Goal: Check status: Check status

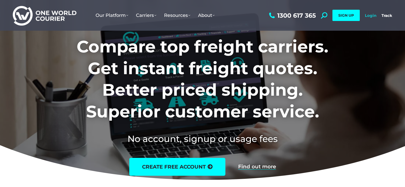
click at [371, 13] on link "Login" at bounding box center [371, 15] width 12 height 5
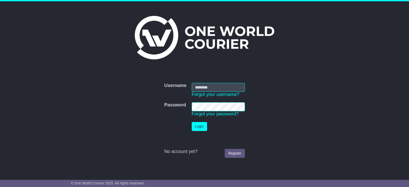
type input "**********"
click at [198, 127] on button "Login" at bounding box center [199, 126] width 15 height 9
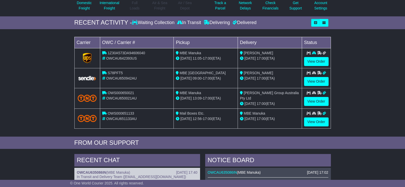
scroll to position [64, 0]
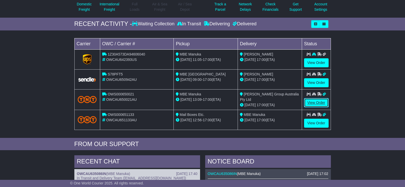
click at [314, 103] on link "View Order" at bounding box center [316, 102] width 25 height 9
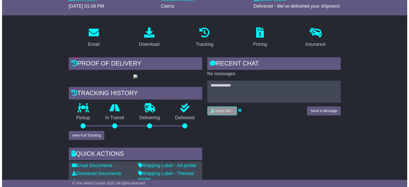
scroll to position [79, 0]
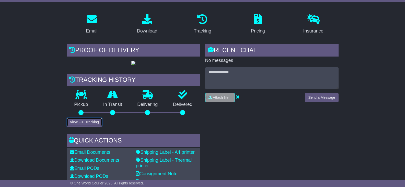
click at [90, 127] on button "View Full Tracking" at bounding box center [85, 122] width 36 height 9
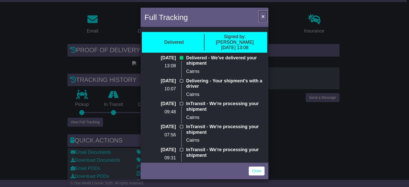
click at [263, 16] on span "×" at bounding box center [263, 16] width 3 height 6
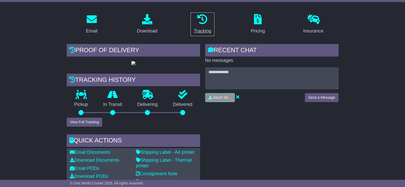
click at [203, 19] on icon at bounding box center [202, 19] width 10 height 10
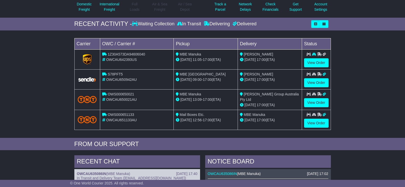
click at [235, 23] on icon at bounding box center [235, 23] width 5 height 5
click at [241, 23] on div "Delivered" at bounding box center [243, 24] width 25 height 6
click at [233, 23] on icon at bounding box center [235, 23] width 5 height 5
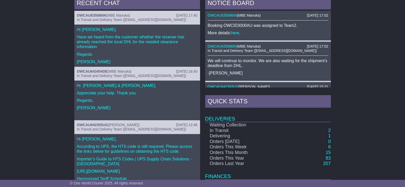
scroll to position [64, 0]
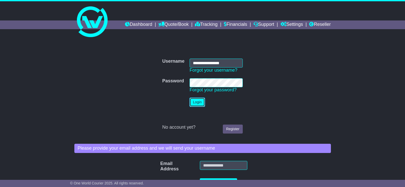
click at [198, 101] on button "Login" at bounding box center [197, 102] width 15 height 9
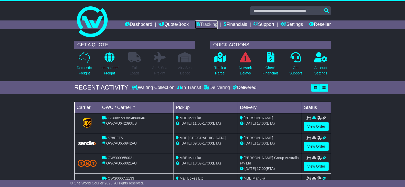
click at [208, 24] on link "Tracking" at bounding box center [206, 24] width 23 height 9
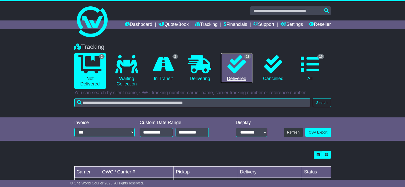
click at [237, 66] on icon at bounding box center [237, 64] width 18 height 18
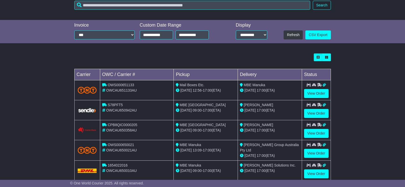
scroll to position [107, 0]
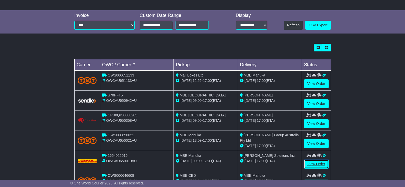
click at [316, 164] on link "View Order" at bounding box center [316, 164] width 25 height 9
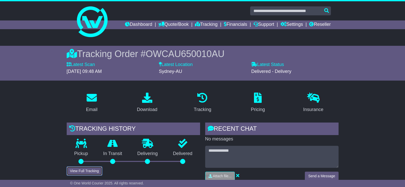
click at [82, 171] on button "View Full Tracking" at bounding box center [85, 170] width 36 height 9
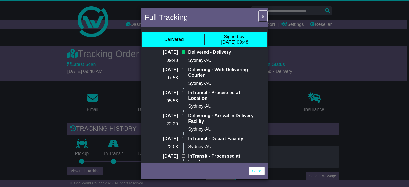
click at [262, 16] on span "×" at bounding box center [263, 16] width 3 height 6
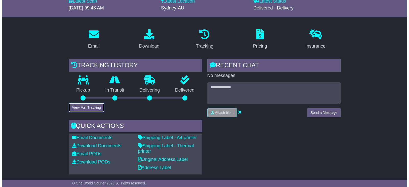
scroll to position [79, 0]
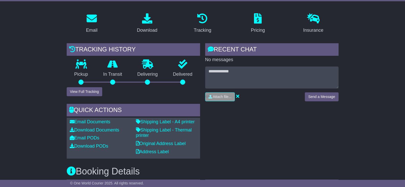
click at [181, 81] on div at bounding box center [182, 82] width 5 height 5
click at [181, 65] on icon at bounding box center [182, 64] width 9 height 9
click at [92, 90] on button "View Full Tracking" at bounding box center [85, 91] width 36 height 9
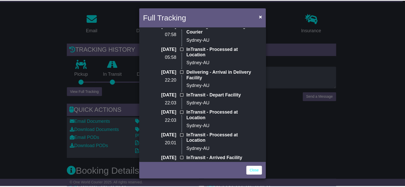
scroll to position [0, 0]
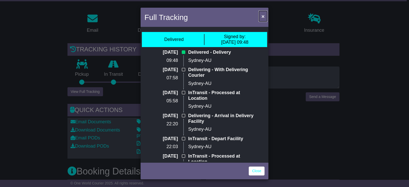
click at [262, 16] on span "×" at bounding box center [263, 16] width 3 height 6
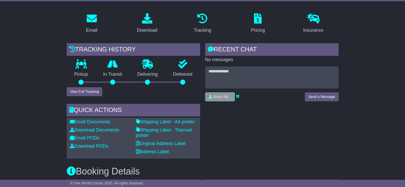
click at [180, 65] on icon at bounding box center [182, 64] width 9 height 9
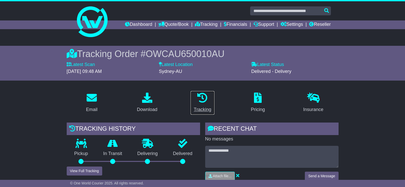
click at [204, 98] on icon at bounding box center [202, 98] width 10 height 10
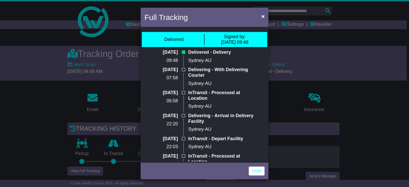
click at [227, 38] on span "Signed by:" at bounding box center [235, 36] width 22 height 5
click at [170, 40] on div "Delivered" at bounding box center [173, 40] width 19 height 6
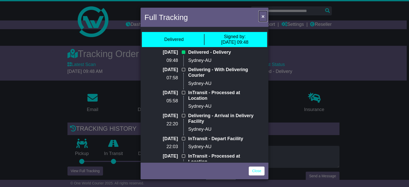
click at [264, 16] on span "×" at bounding box center [263, 16] width 3 height 6
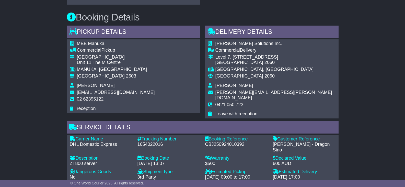
scroll to position [242, 0]
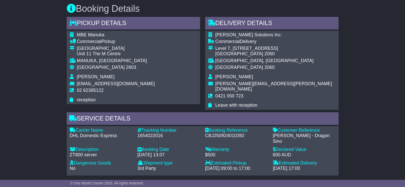
click at [288, 166] on div "[DATE] 17:00" at bounding box center [304, 169] width 63 height 6
click at [210, 103] on icon at bounding box center [210, 105] width 4 height 5
click at [211, 77] on icon at bounding box center [210, 76] width 4 height 5
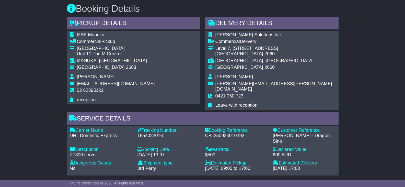
click at [211, 77] on icon at bounding box center [210, 76] width 4 height 5
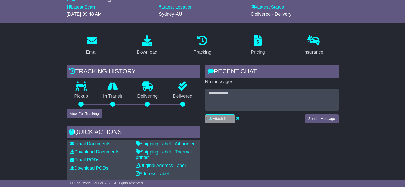
scroll to position [65, 0]
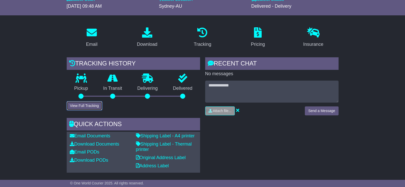
click at [85, 108] on button "View Full Tracking" at bounding box center [85, 105] width 36 height 9
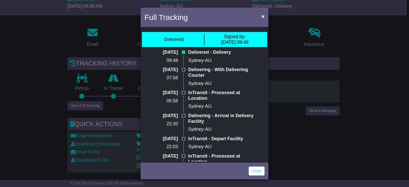
click at [234, 40] on div "Signed by: [DATE] 09:48" at bounding box center [234, 39] width 27 height 11
drag, startPoint x: 238, startPoint y: 39, endPoint x: 248, endPoint y: 39, distance: 10.2
click at [244, 39] on div "Signed by: [DATE] 09:48" at bounding box center [234, 39] width 27 height 11
click at [246, 35] on div "Signed by: [DATE] 09:48" at bounding box center [234, 39] width 27 height 11
drag, startPoint x: 248, startPoint y: 35, endPoint x: 255, endPoint y: 37, distance: 7.9
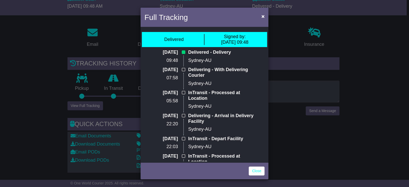
click at [249, 35] on div "Signed by: [DATE] 09:48" at bounding box center [234, 39] width 27 height 11
click at [263, 15] on span "×" at bounding box center [263, 16] width 3 height 6
